Goal: Task Accomplishment & Management: Manage account settings

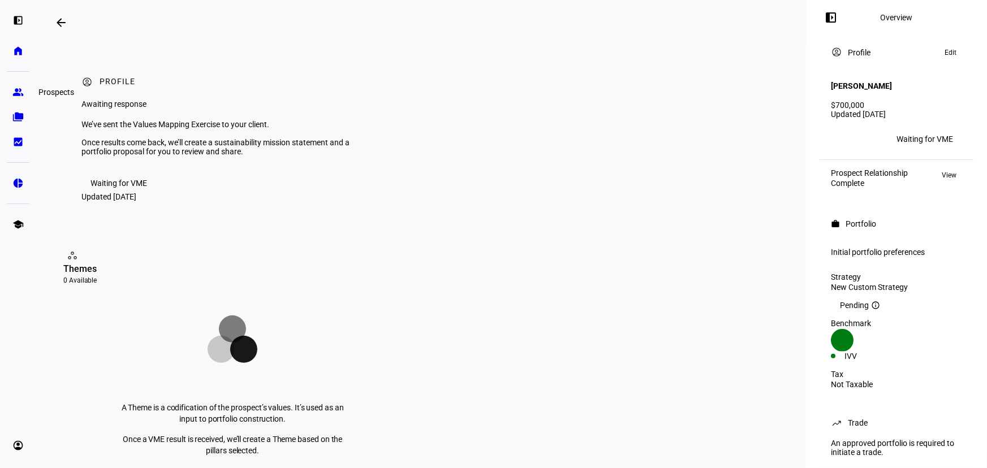
click at [18, 93] on eth-mat-symbol "group" at bounding box center [17, 92] width 11 height 11
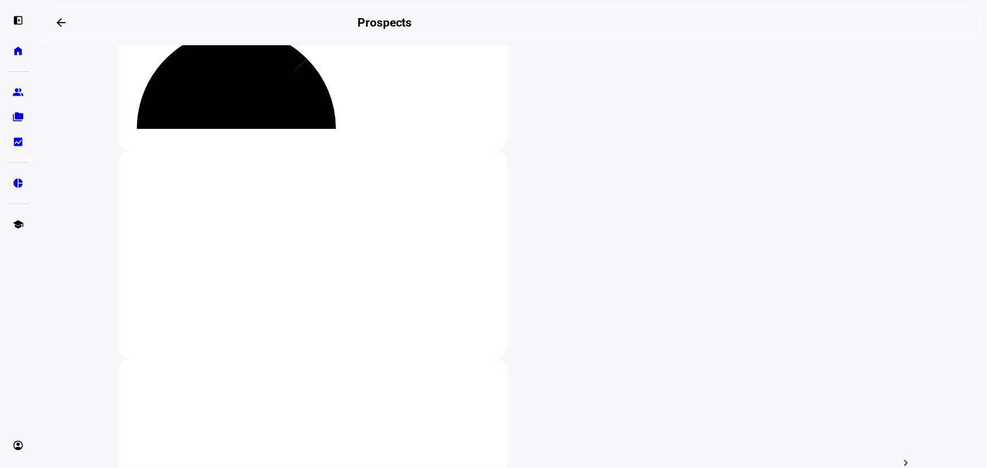
scroll to position [205, 0]
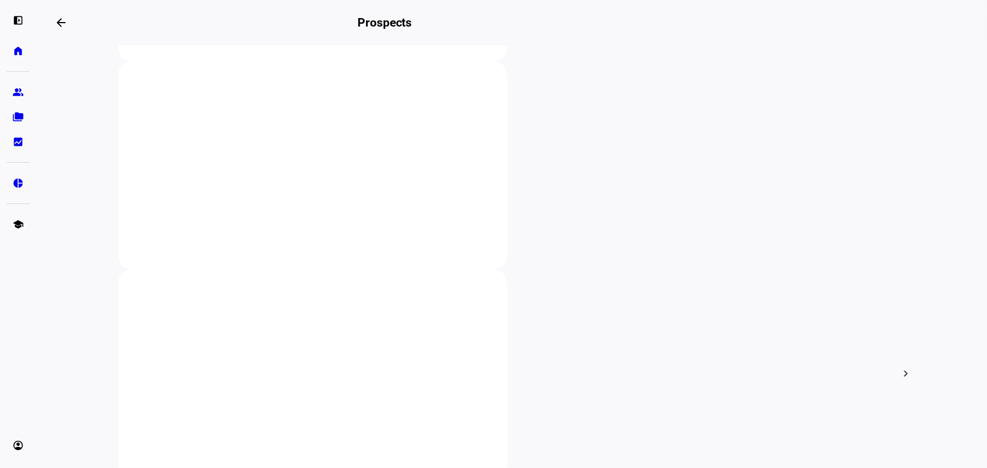
click at [249, 232] on div at bounding box center [493, 234] width 987 height 468
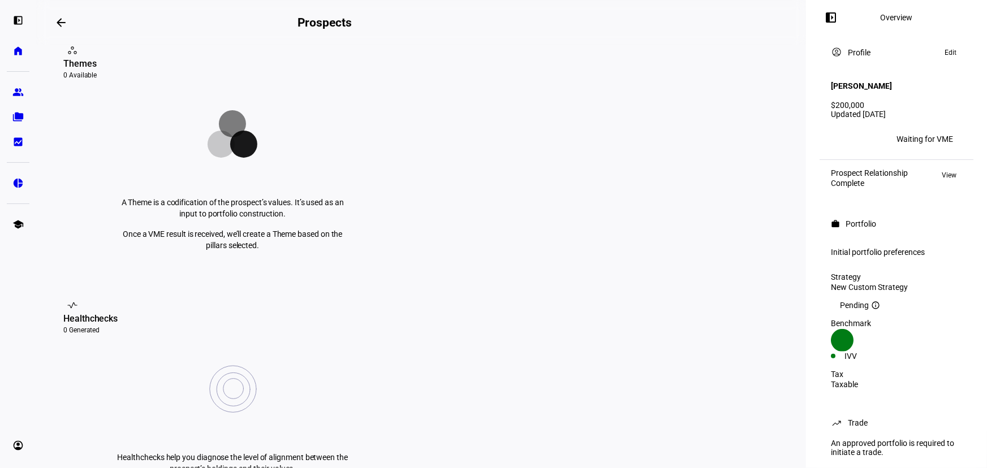
scroll to position [463, 0]
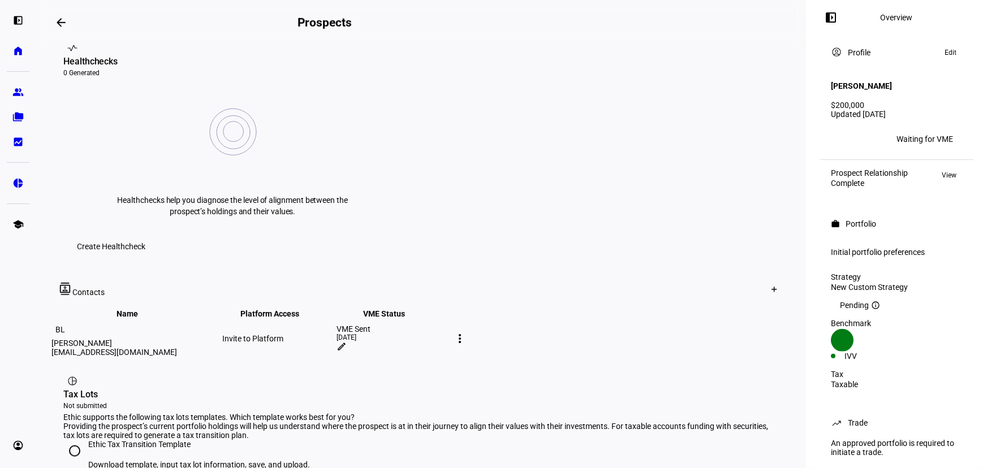
click at [347, 342] on mat-icon "edit" at bounding box center [341, 347] width 10 height 10
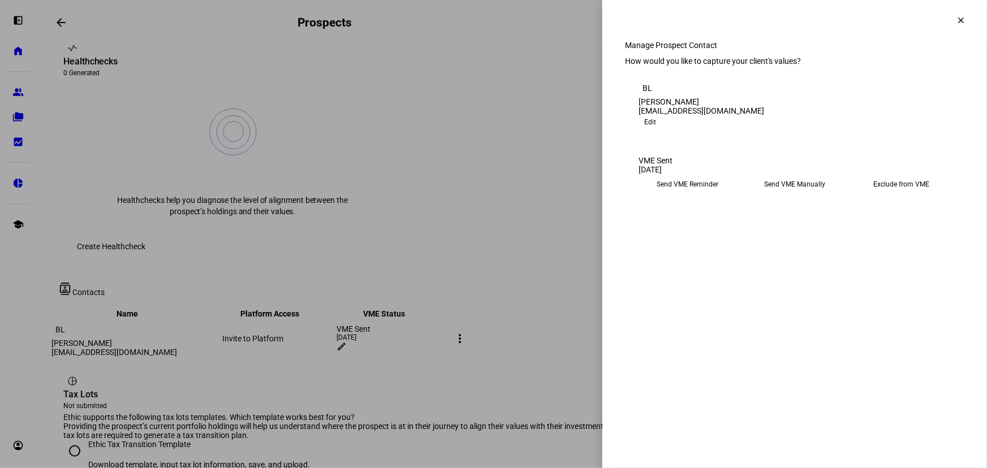
click at [685, 195] on eth-mega-radio-button "Send VME Reminder" at bounding box center [687, 184] width 98 height 20
click at [707, 231] on span "Submit Preferences" at bounding box center [672, 219] width 68 height 23
